Goal: Information Seeking & Learning: Understand process/instructions

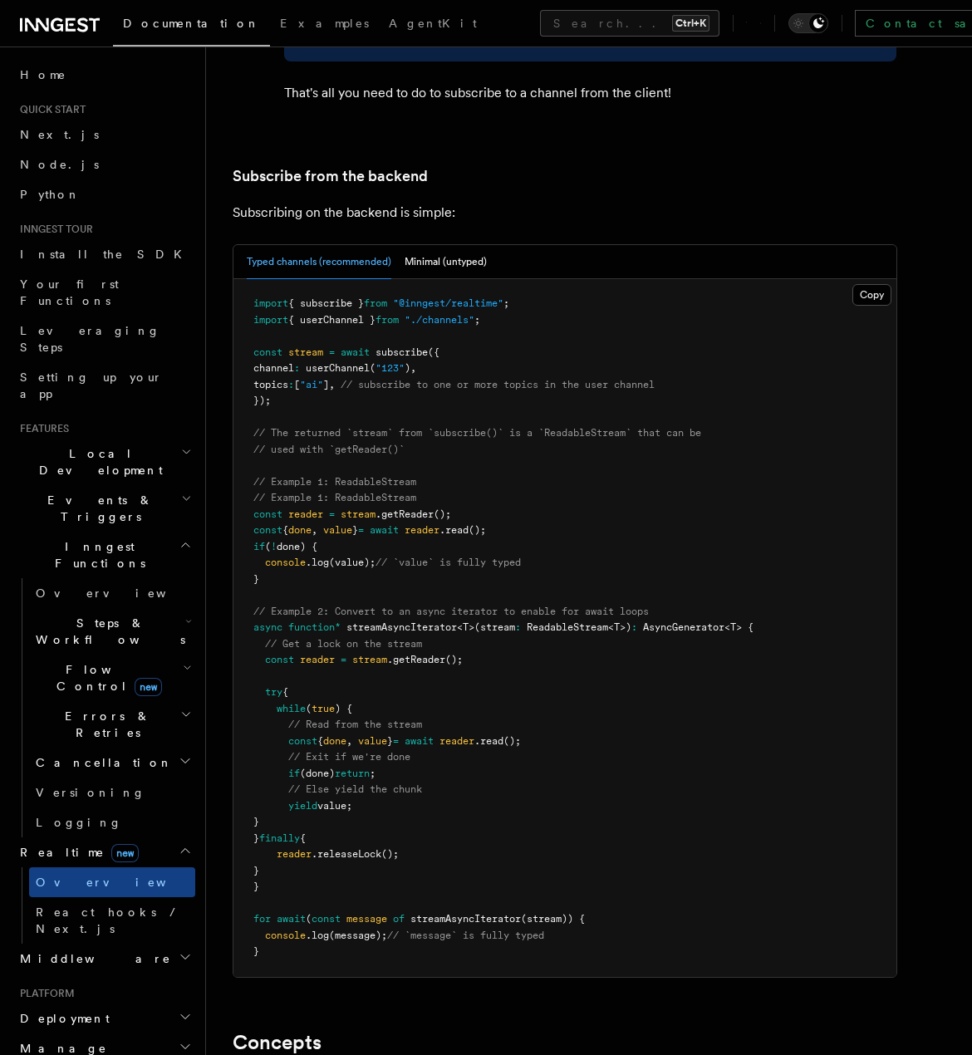
scroll to position [3488, 0]
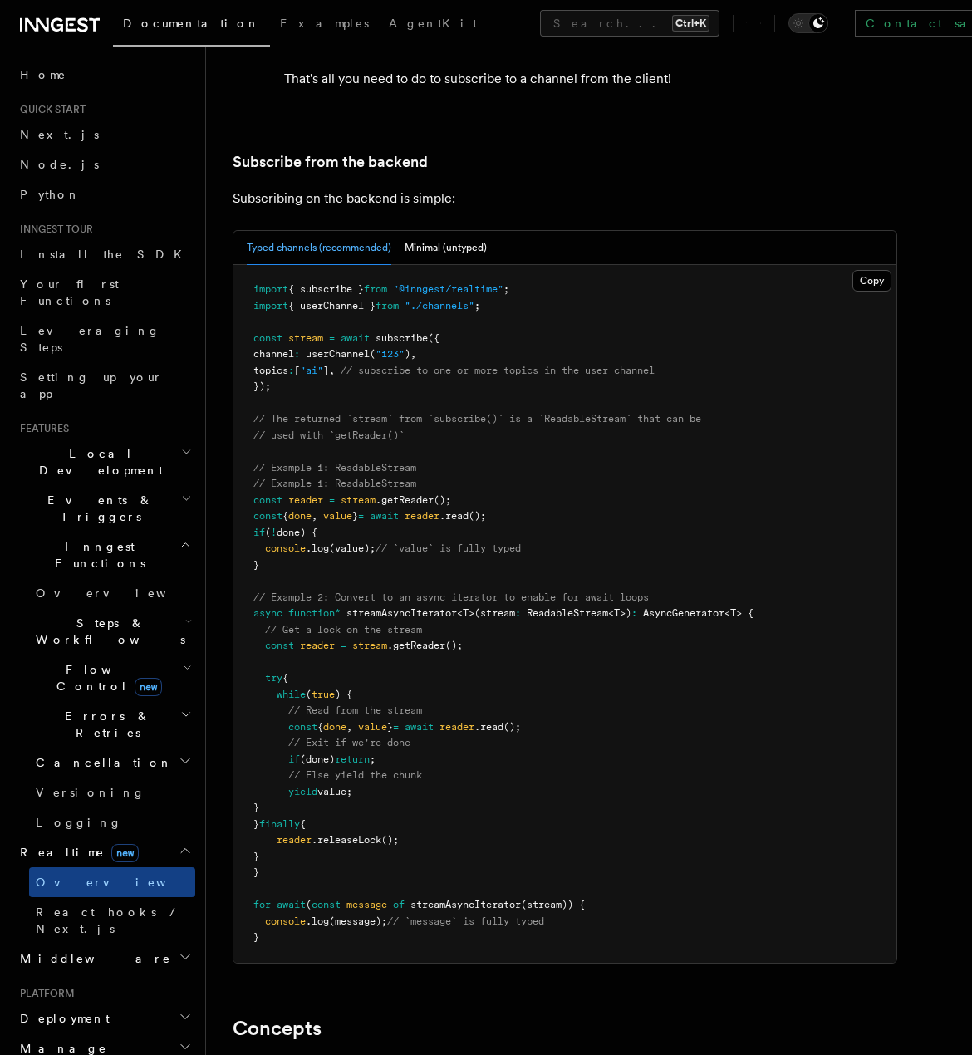
click at [688, 442] on pre "import { subscribe } from "@inngest/realtime" ; import { userChannel } from "./…" at bounding box center [564, 614] width 663 height 698
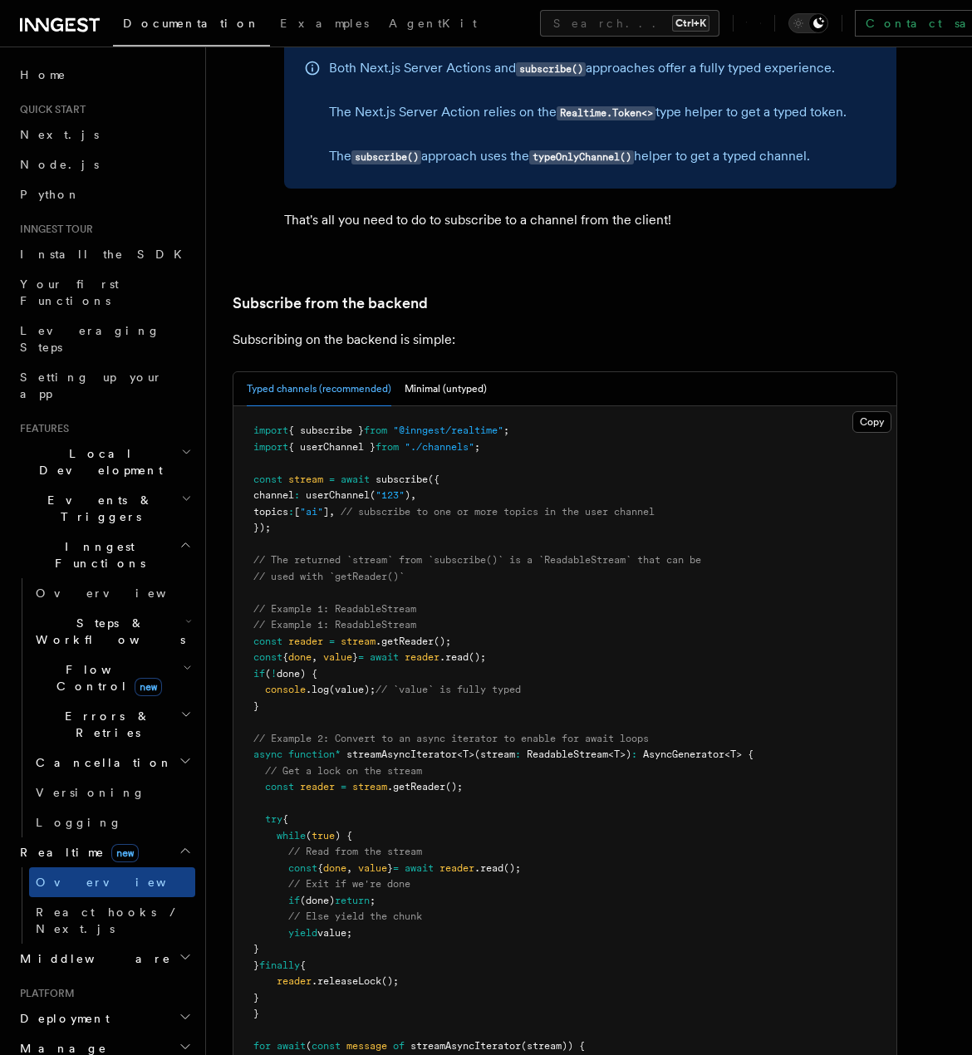
scroll to position [3156, 0]
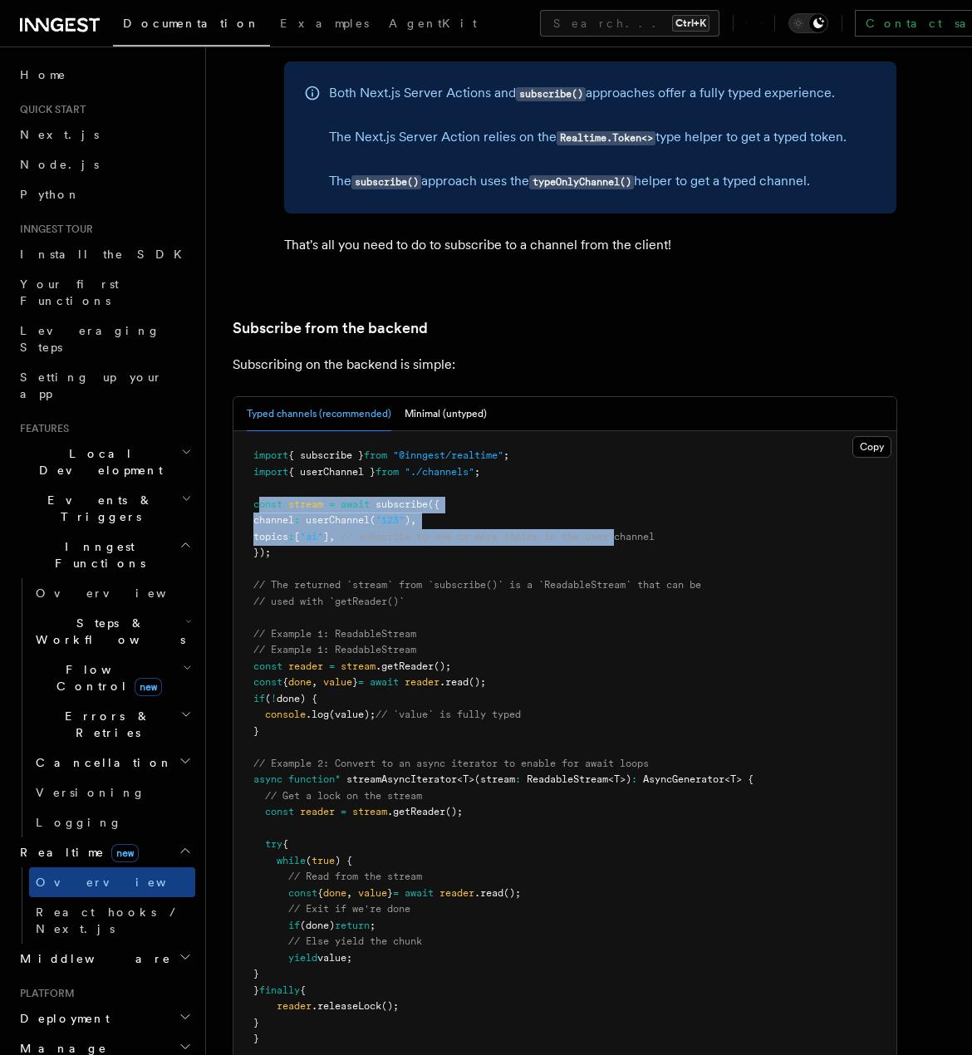
drag, startPoint x: 591, startPoint y: 482, endPoint x: 256, endPoint y: 467, distance: 335.9
click at [258, 467] on code "import { subscribe } from "@inngest/realtime" ; import { userChannel } from "./…" at bounding box center [503, 778] width 500 height 659
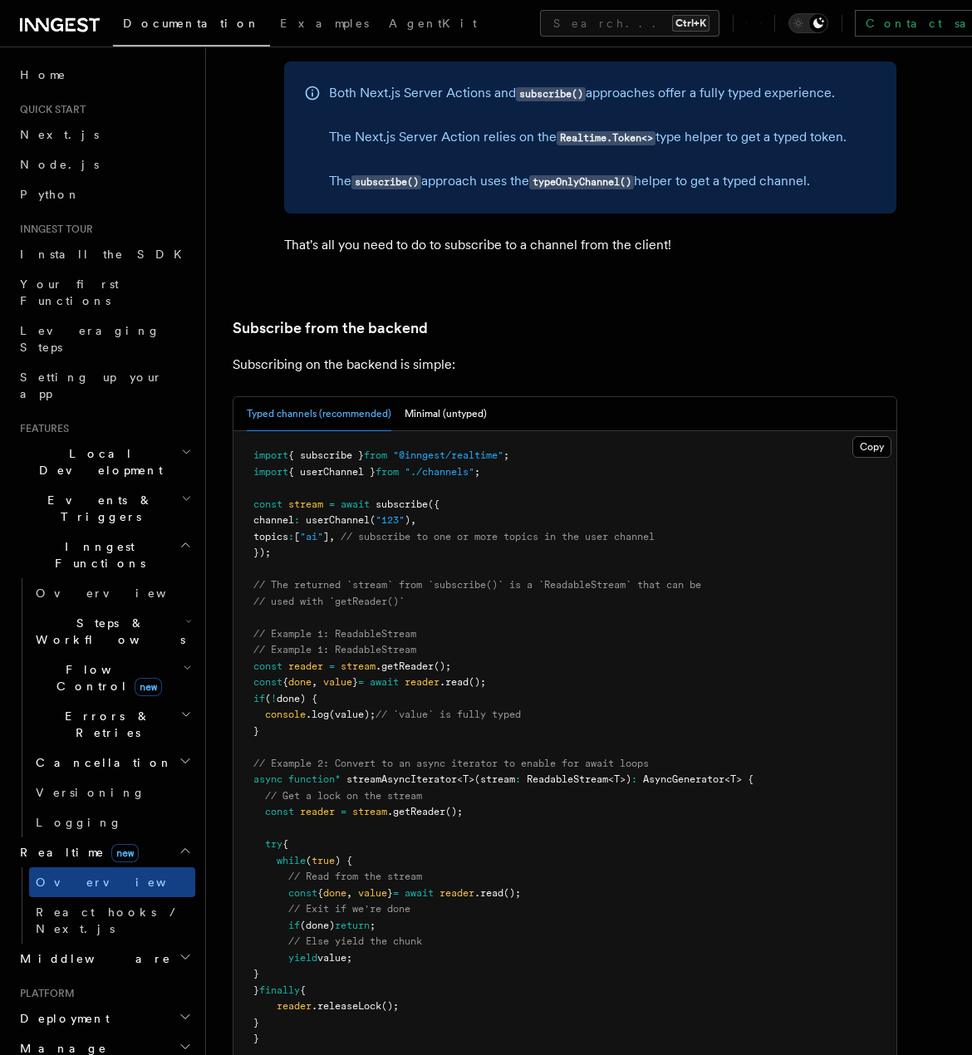
click at [413, 512] on pre "import { subscribe } from "@inngest/realtime" ; import { userChannel } from "./…" at bounding box center [564, 780] width 663 height 698
drag, startPoint x: 362, startPoint y: 540, endPoint x: 544, endPoint y: 545, distance: 182.0
click at [518, 545] on pre "import { subscribe } from "@inngest/realtime" ; import { userChannel } from "./…" at bounding box center [564, 780] width 663 height 698
click at [553, 579] on span "// The returned `stream` from `subscribe()` is a `ReadableStream` that can be" at bounding box center [477, 585] width 448 height 12
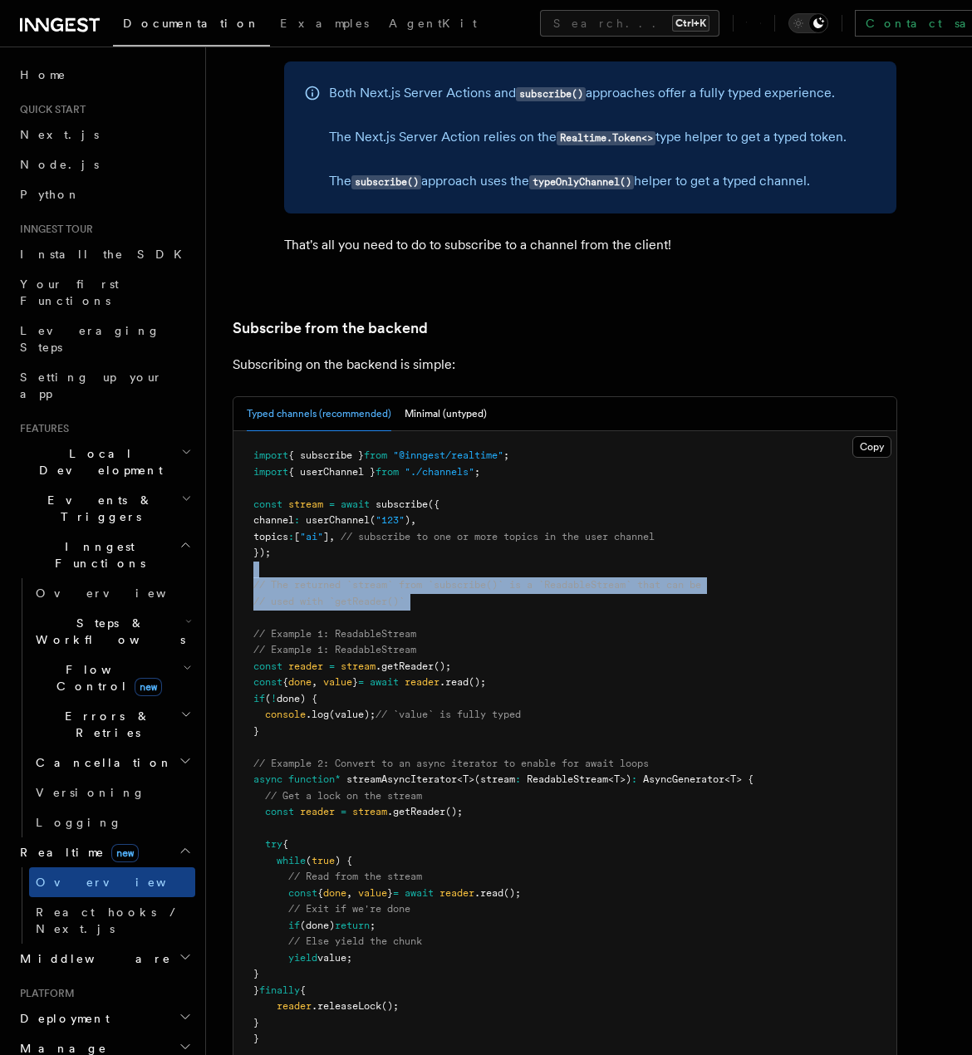
drag, startPoint x: 569, startPoint y: 574, endPoint x: 252, endPoint y: 537, distance: 318.6
click at [252, 537] on pre "import { subscribe } from "@inngest/realtime" ; import { userChannel } from "./…" at bounding box center [564, 780] width 663 height 698
click at [429, 579] on span "// The returned `stream` from `subscribe()` is a `ReadableStream` that can be" at bounding box center [477, 585] width 448 height 12
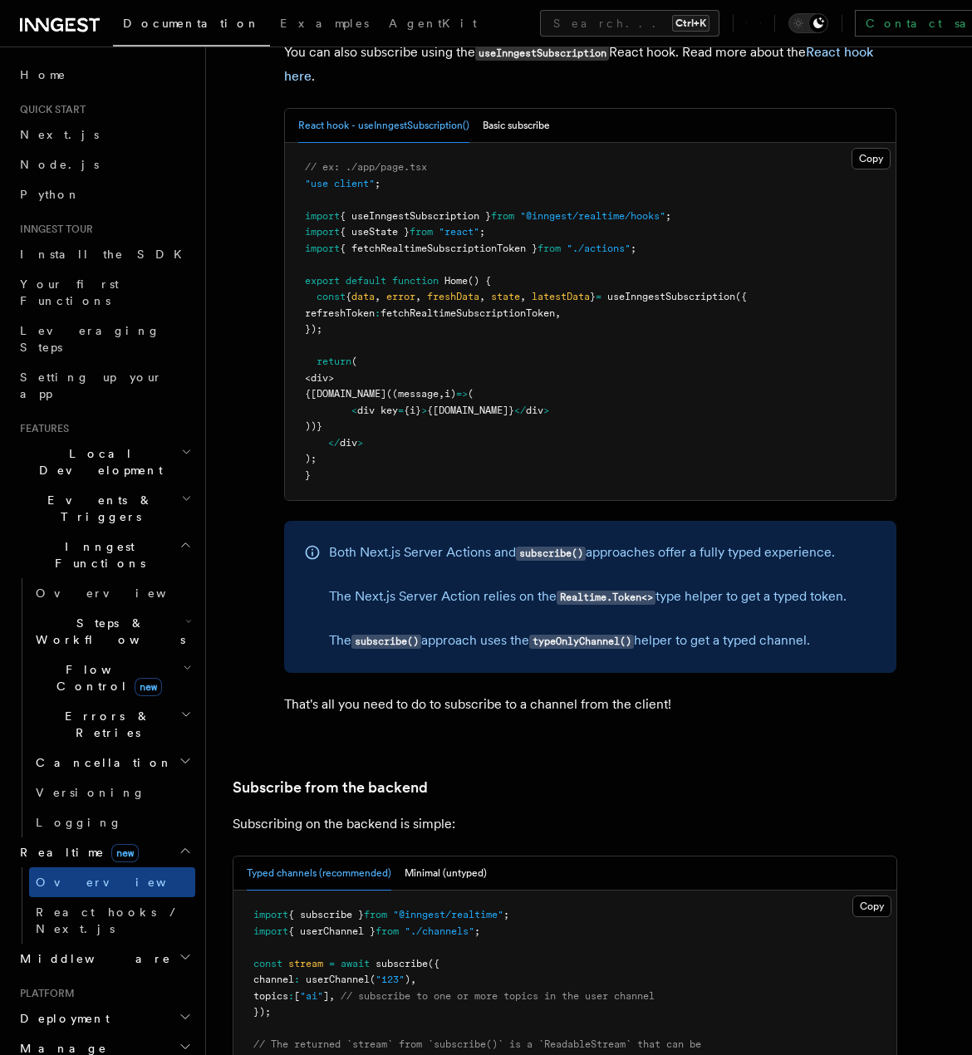
scroll to position [2575, 0]
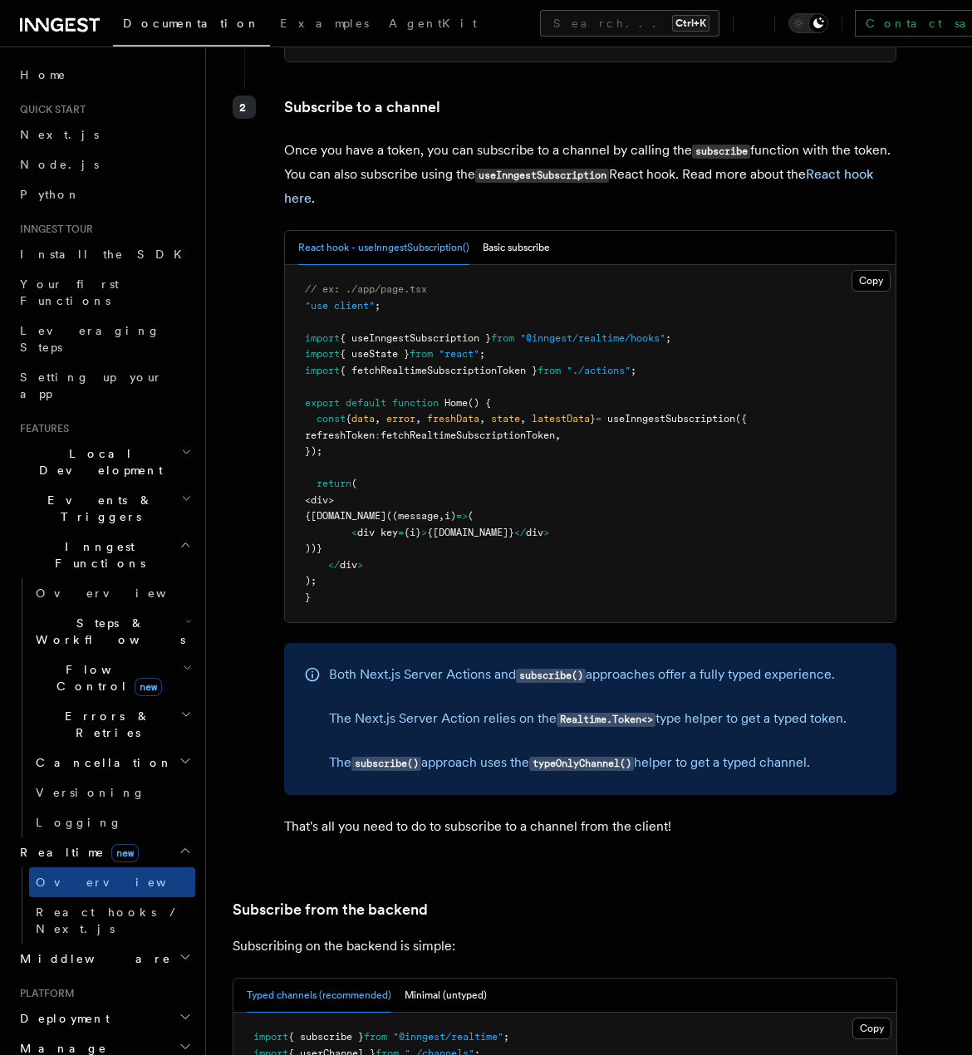
drag, startPoint x: 659, startPoint y: 389, endPoint x: 418, endPoint y: 381, distance: 241.0
click at [467, 370] on pre "// ex: ./app/page.tsx "use client" ; import { useInngestSubscription } from "@i…" at bounding box center [590, 443] width 610 height 357
click at [526, 414] on pre "// ex: ./app/page.tsx "use client" ; import { useInngestSubscription } from "@i…" at bounding box center [590, 443] width 610 height 357
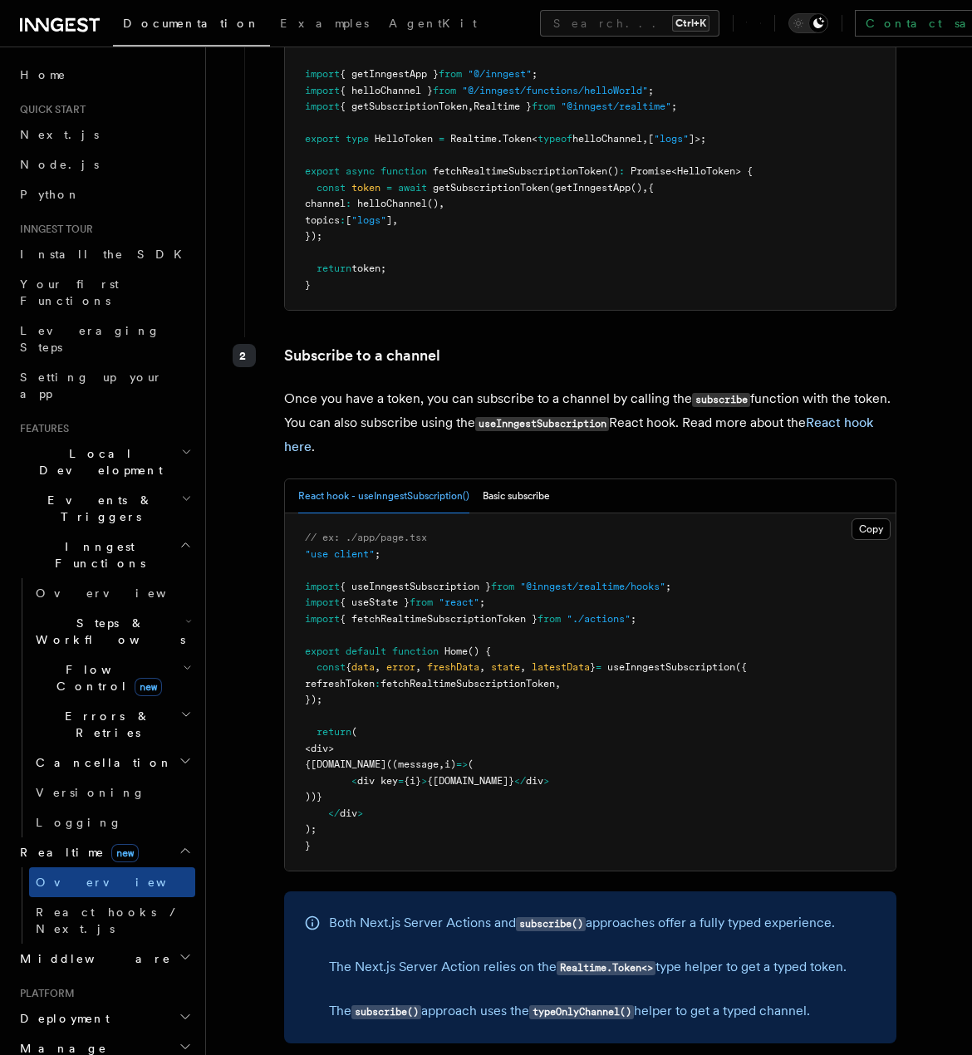
scroll to position [2326, 0]
click at [678, 417] on p "Once you have a token, you can subscribe to a channel by calling the subscribe …" at bounding box center [590, 423] width 612 height 71
click at [532, 480] on button "Basic subscribe" at bounding box center [516, 497] width 67 height 34
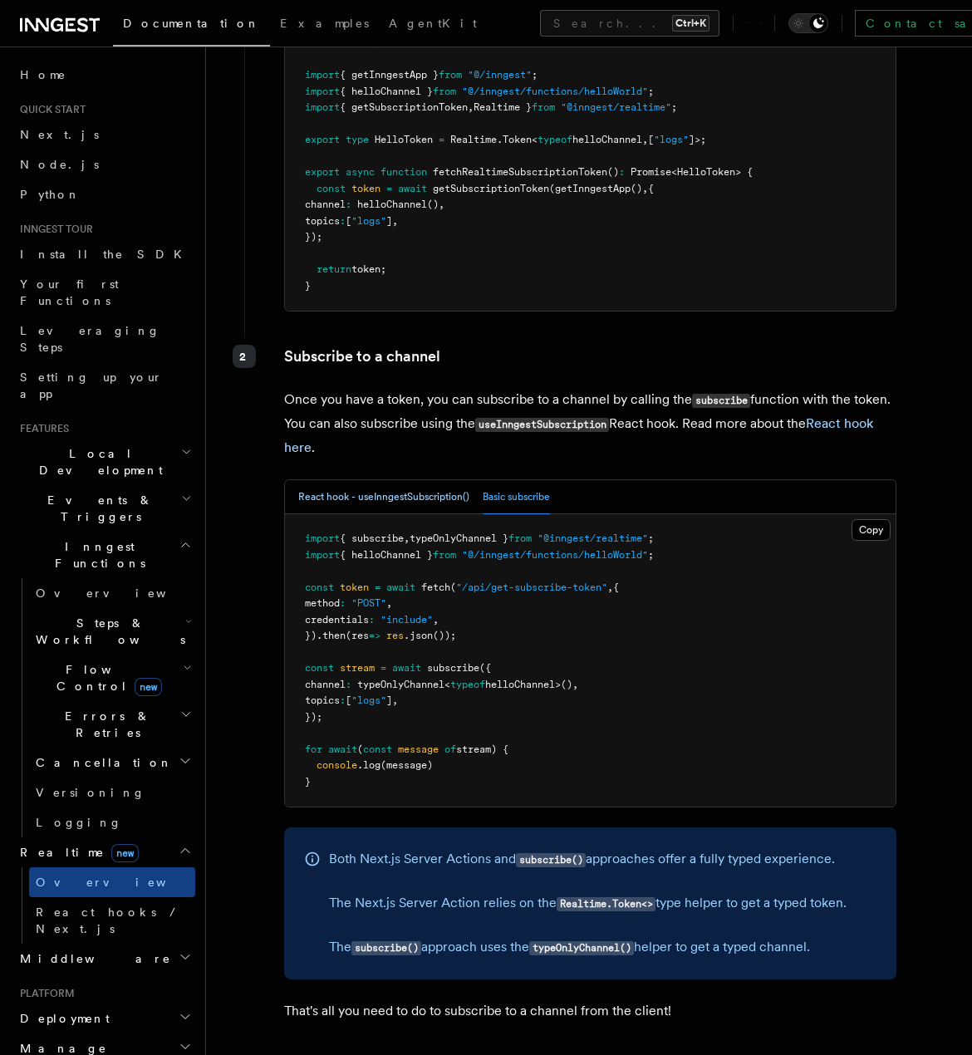
click at [373, 480] on button "React hook - useInngestSubscription()" at bounding box center [383, 497] width 171 height 34
